Goal: Task Accomplishment & Management: Manage account settings

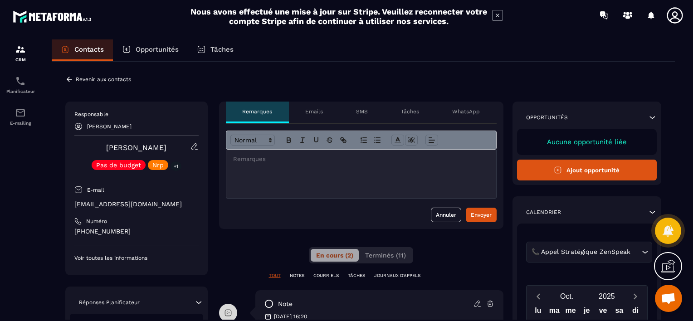
click at [68, 79] on icon at bounding box center [69, 79] width 5 height 5
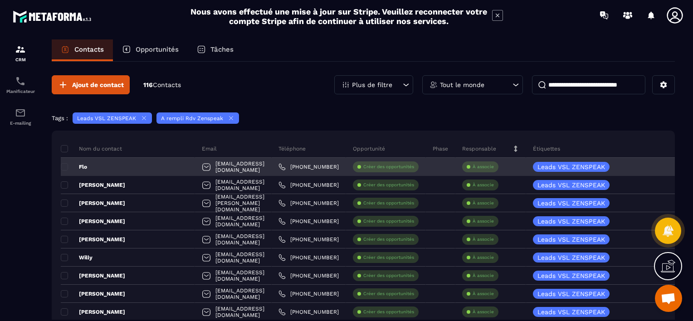
click at [485, 167] on p "À associe" at bounding box center [483, 167] width 21 height 6
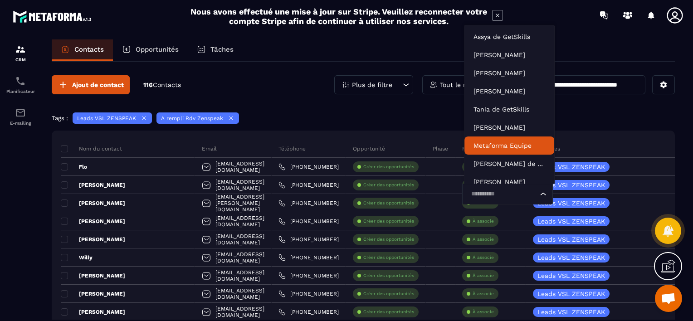
scroll to position [27, 0]
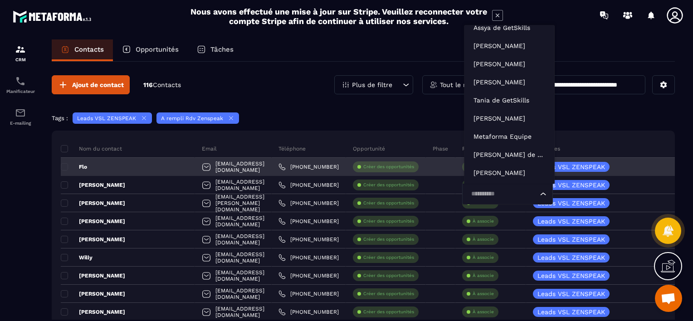
click at [494, 197] on input "Search for option" at bounding box center [503, 194] width 70 height 10
type input "**"
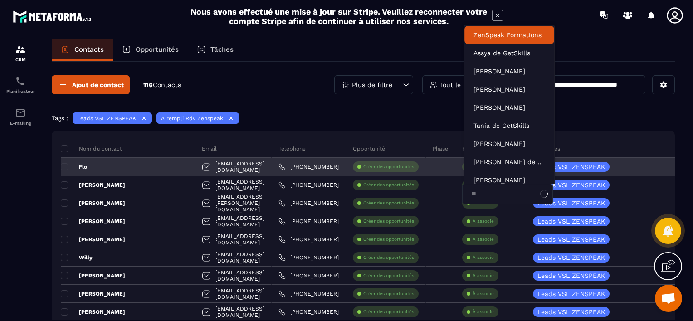
scroll to position [0, 0]
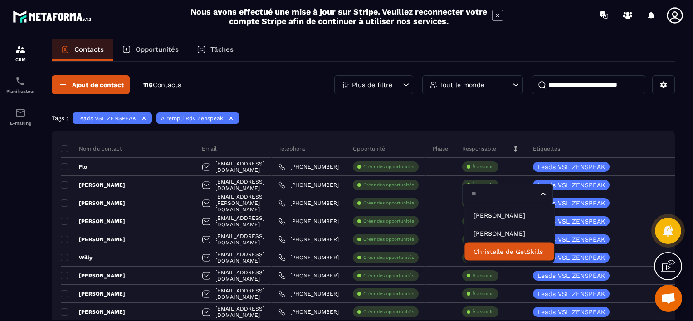
click at [489, 249] on p "Christelle de GetSkills" at bounding box center [510, 251] width 72 height 9
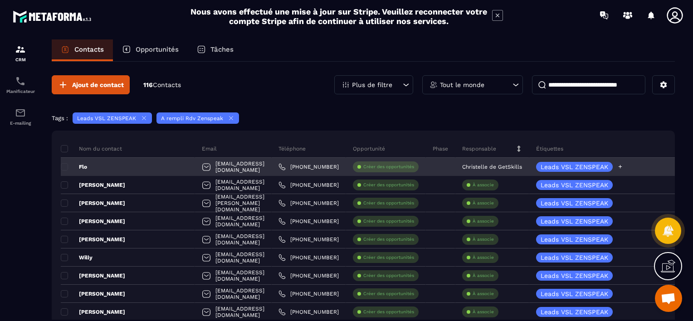
click at [621, 167] on icon at bounding box center [621, 167] width 4 height 4
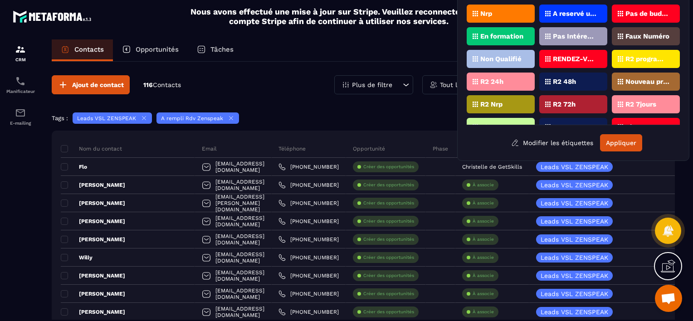
click at [486, 13] on p "Nrp" at bounding box center [487, 13] width 12 height 6
click at [492, 12] on p "Nrp" at bounding box center [487, 13] width 12 height 6
click at [633, 143] on button "Appliquer" at bounding box center [621, 142] width 42 height 17
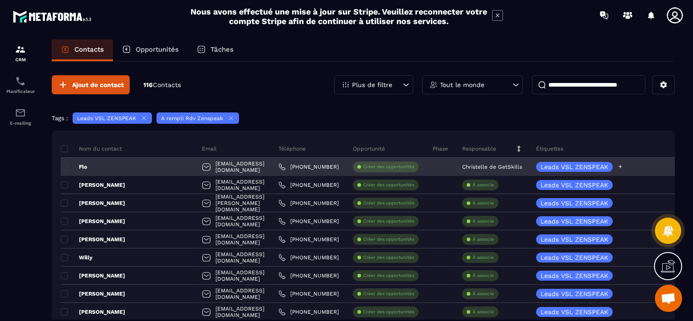
click at [621, 166] on icon at bounding box center [621, 167] width 4 height 4
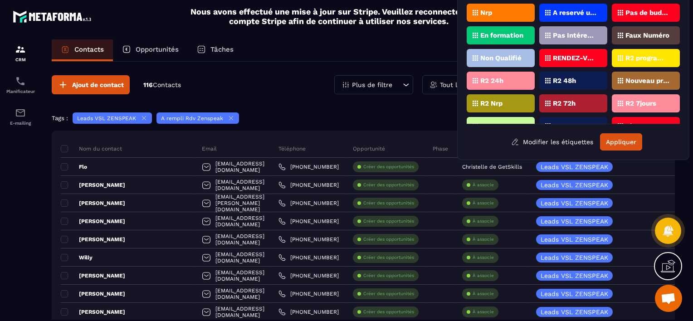
click at [513, 14] on div "Nrp" at bounding box center [501, 13] width 68 height 18
click at [572, 139] on button "Modifier les étiquettes" at bounding box center [553, 142] width 96 height 16
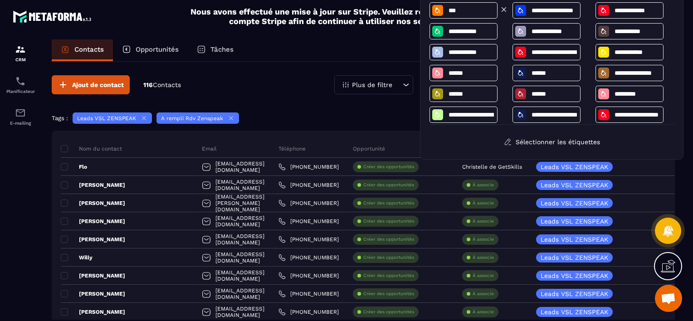
click at [469, 11] on input "***" at bounding box center [471, 11] width 47 height 8
click at [440, 11] on icon at bounding box center [437, 10] width 7 height 7
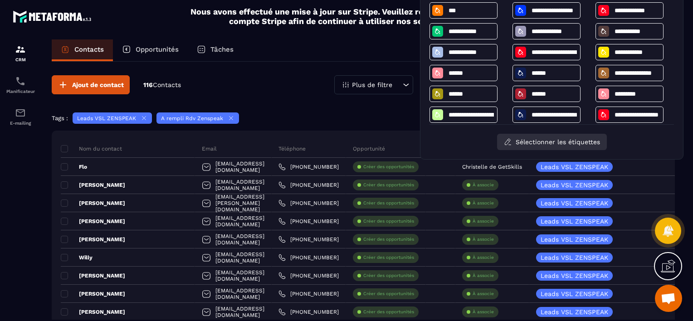
click at [521, 142] on button "Sélectionner les étiquettes" at bounding box center [552, 142] width 110 height 16
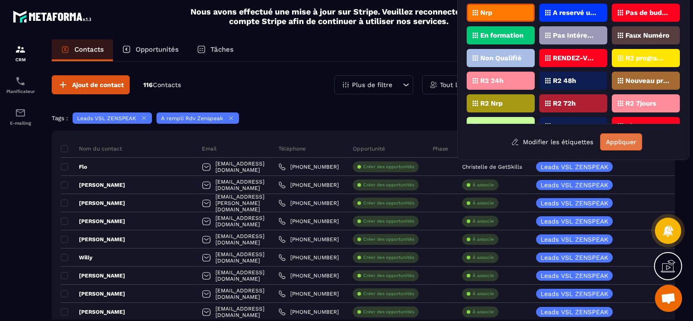
click at [621, 144] on button "Appliquer" at bounding box center [621, 141] width 42 height 17
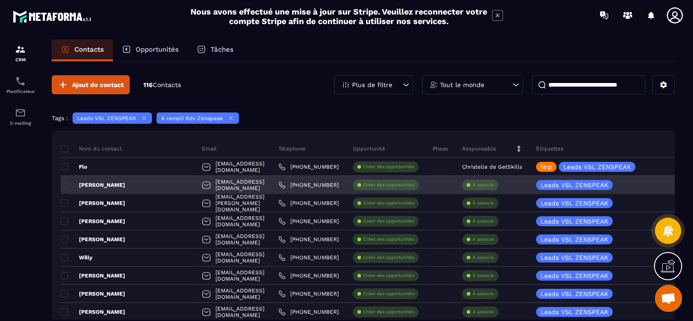
click at [103, 187] on div "[PERSON_NAME]" at bounding box center [128, 185] width 134 height 18
